Goal: Find specific page/section: Find specific page/section

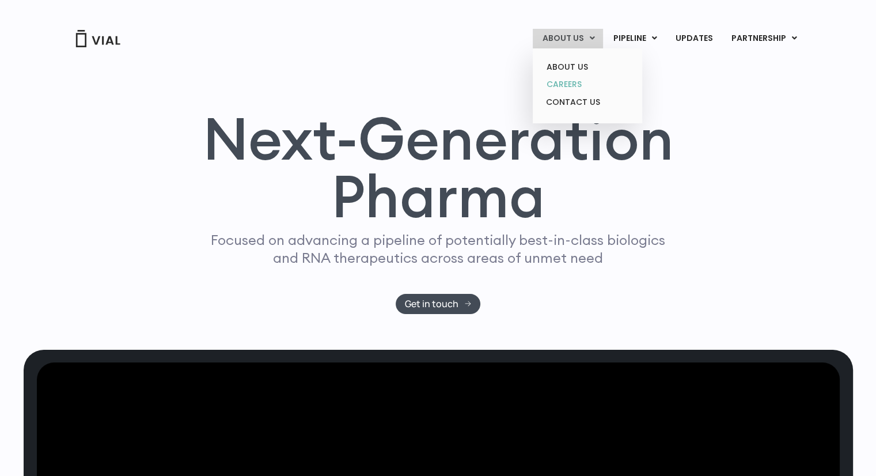
click at [568, 85] on link "CAREERS" at bounding box center [587, 84] width 101 height 18
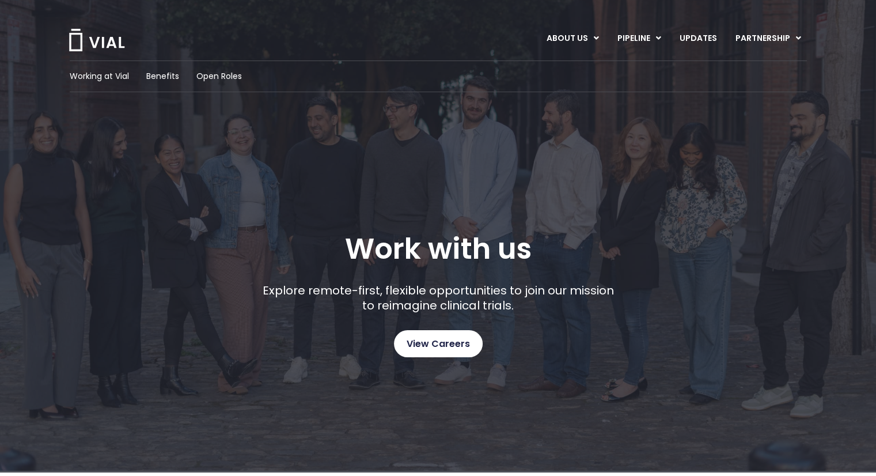
click at [443, 346] on span "View Careers" at bounding box center [437, 343] width 63 height 15
click at [239, 72] on span "Open Roles" at bounding box center [218, 76] width 45 height 12
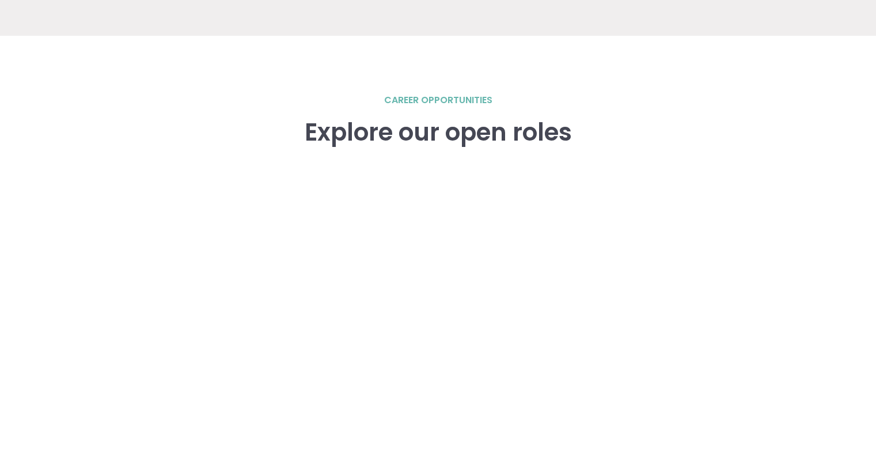
scroll to position [1593, 0]
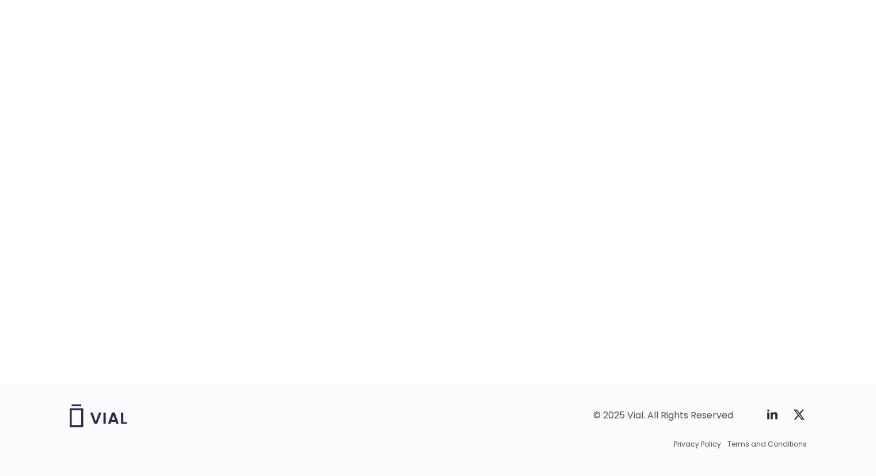
scroll to position [1766, 0]
